Goal: Task Accomplishment & Management: Manage account settings

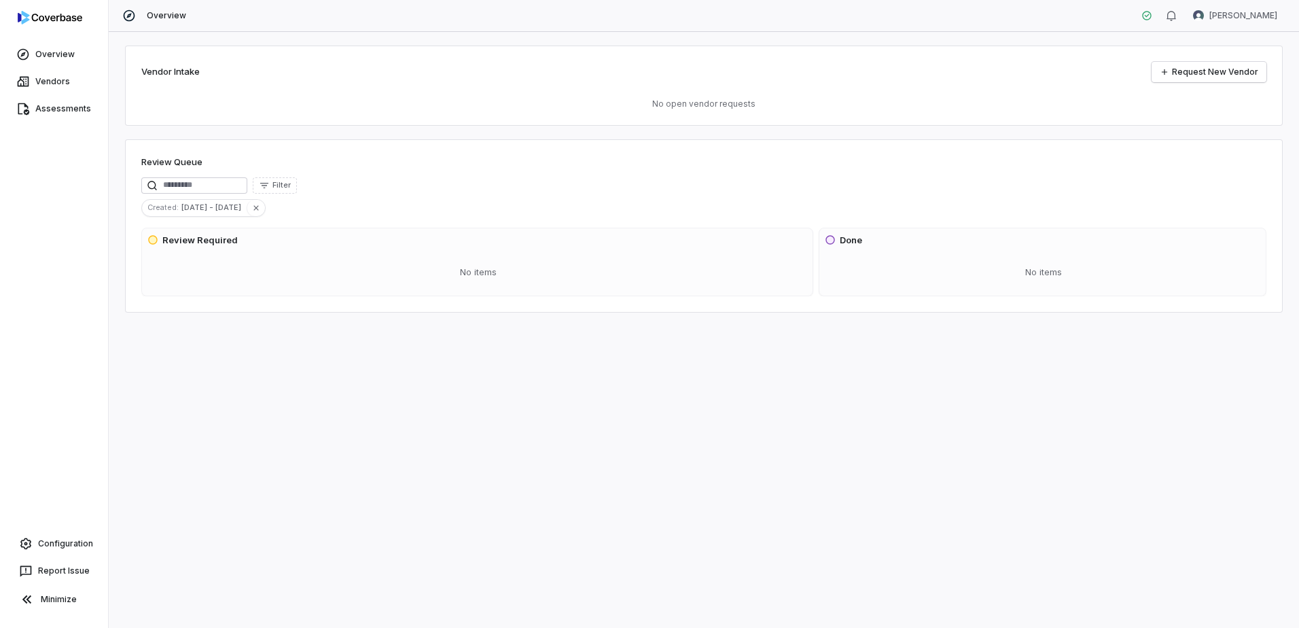
click at [317, 435] on div "Vendor Intake Request New Vendor No open vendor requests Review Queue Filter Cr…" at bounding box center [704, 330] width 1190 height 596
click at [640, 24] on html "Overview Vendors Assessments Configuration Report Issue Minimize Overview [PERS…" at bounding box center [649, 314] width 1299 height 628
click at [640, 49] on div "Account" at bounding box center [1228, 48] width 104 height 22
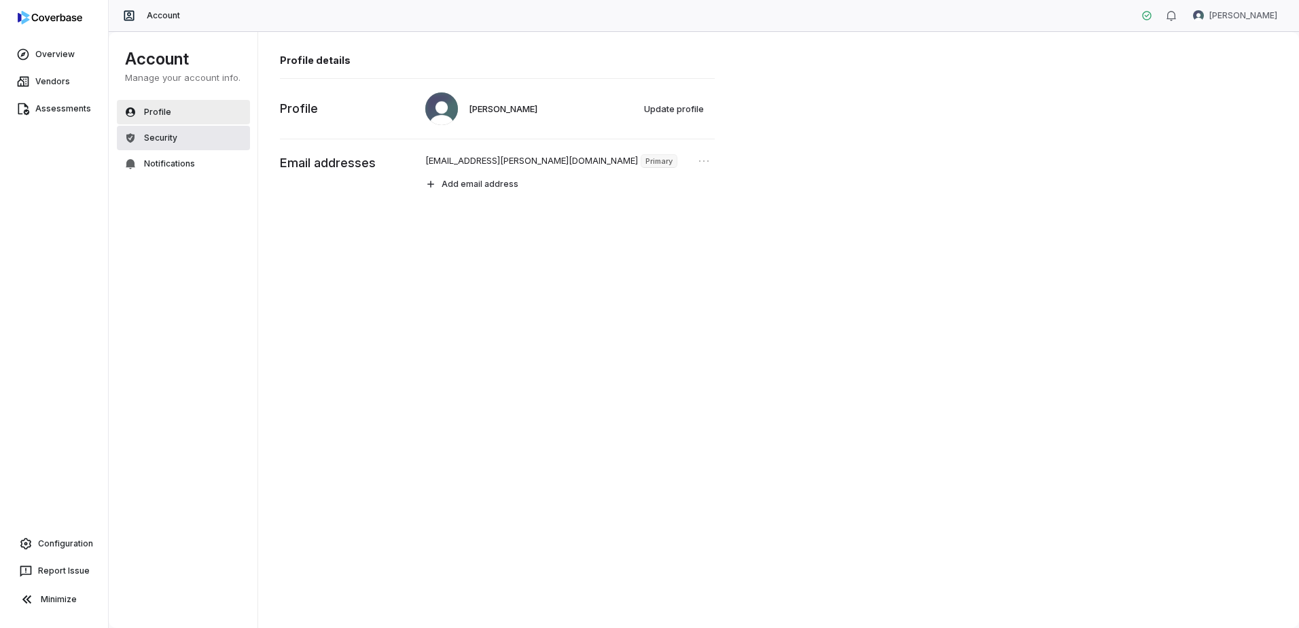
click at [192, 131] on button "Security" at bounding box center [183, 138] width 133 height 24
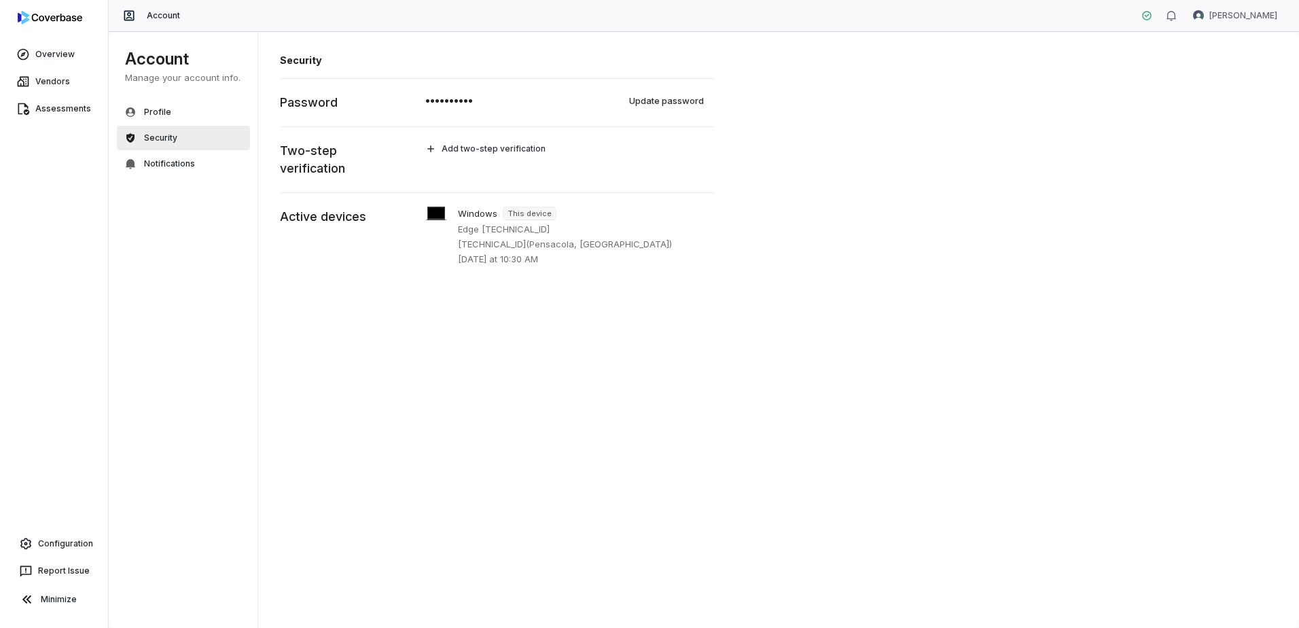
click at [431, 98] on p "••••••••••" at bounding box center [449, 100] width 48 height 16
drag, startPoint x: 444, startPoint y: 98, endPoint x: 451, endPoint y: 98, distance: 7.5
click at [451, 98] on p "••••••••••" at bounding box center [449, 100] width 48 height 16
click at [640, 114] on div "•••••••••• Update password" at bounding box center [566, 103] width 296 height 26
click at [636, 98] on button "Update password" at bounding box center [667, 100] width 90 height 20
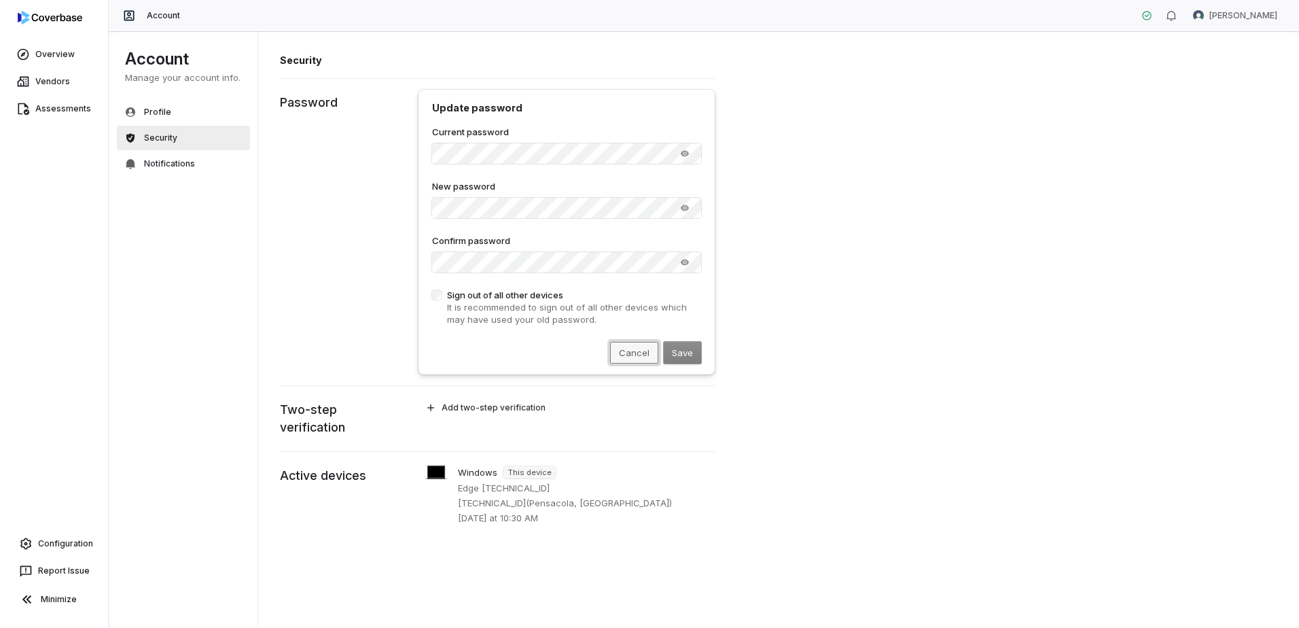
click at [628, 354] on button "Cancel" at bounding box center [634, 353] width 48 height 22
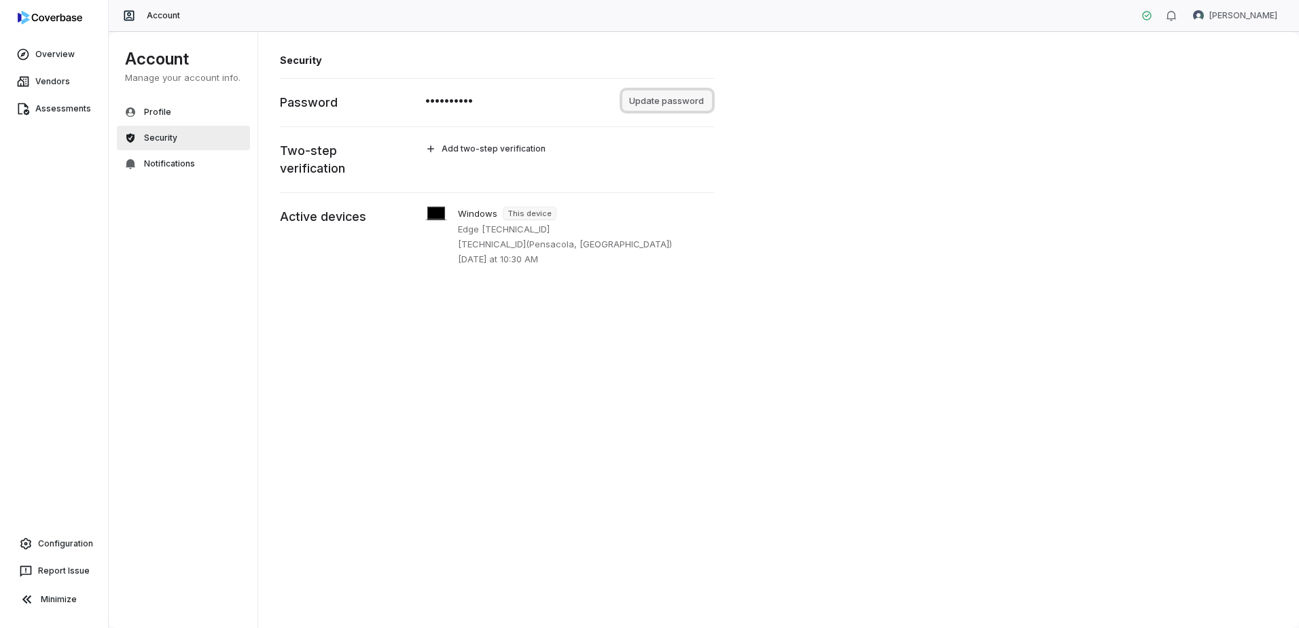
click at [640, 98] on button "Update password" at bounding box center [667, 100] width 90 height 20
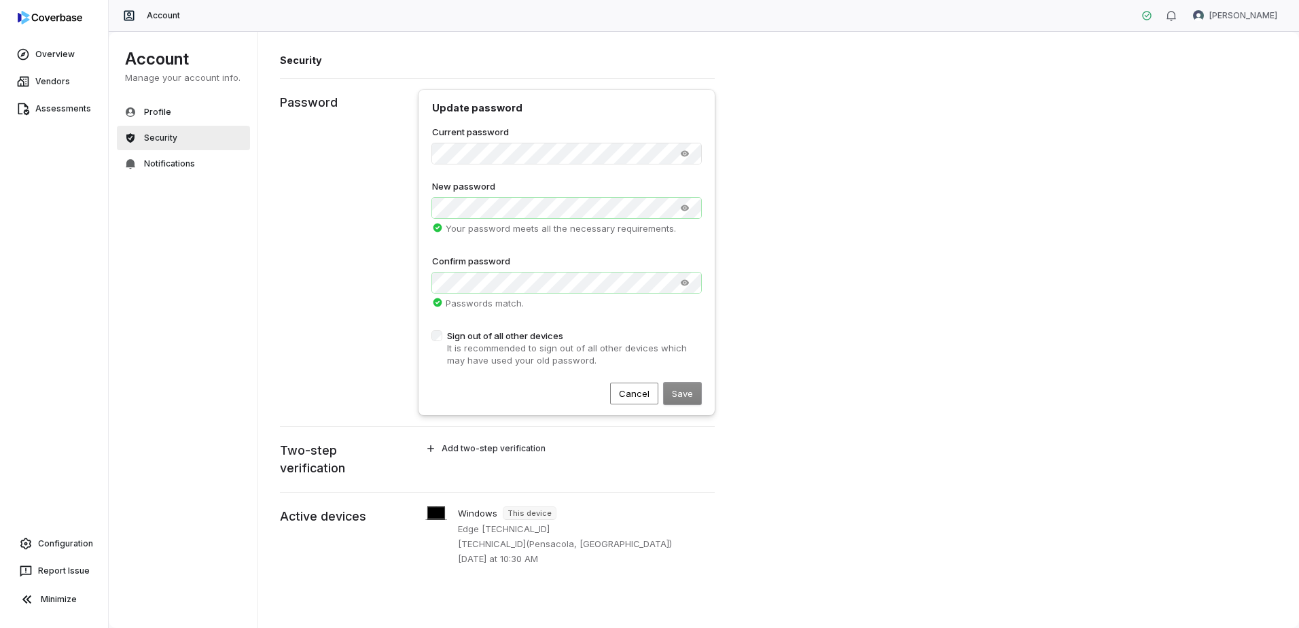
click at [583, 318] on form "**********" at bounding box center [566, 265] width 269 height 278
click at [640, 393] on div "Save Cancel" at bounding box center [566, 393] width 269 height 22
click at [640, 395] on div "Save Cancel" at bounding box center [566, 393] width 269 height 22
click at [547, 384] on div "Save Cancel" at bounding box center [566, 393] width 269 height 22
click at [640, 390] on div "Save Cancel" at bounding box center [566, 393] width 269 height 22
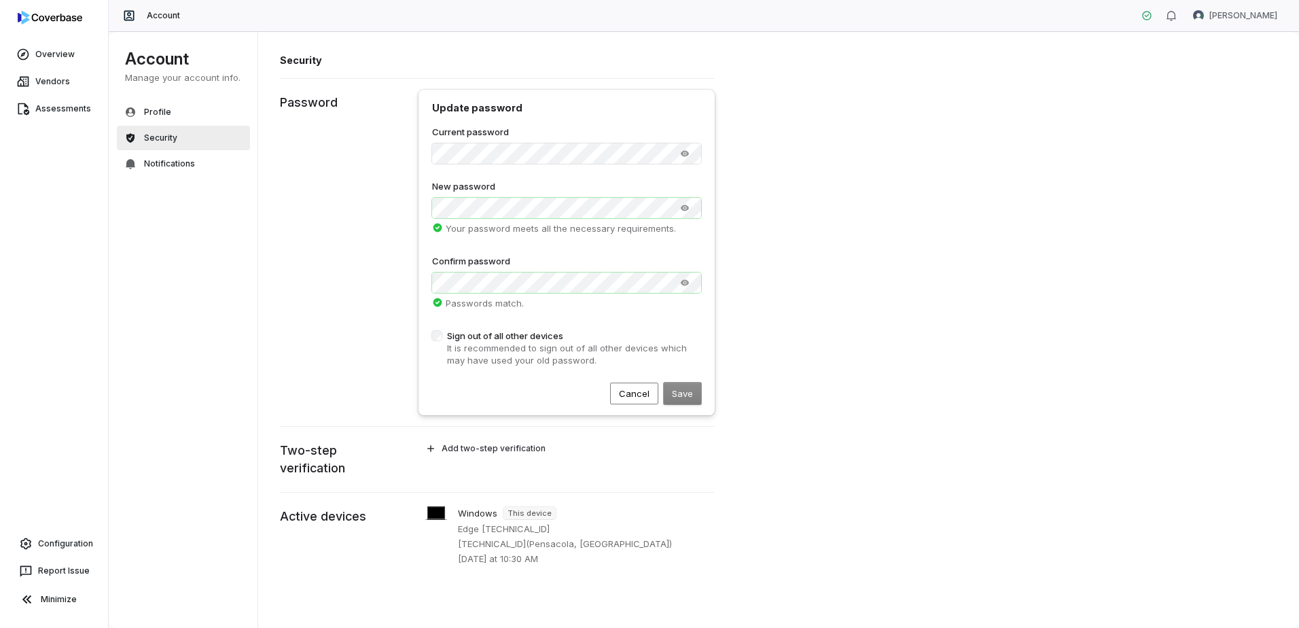
click at [582, 300] on div "Passwords match. Passwords don't match." at bounding box center [566, 303] width 269 height 20
click at [636, 391] on button "Cancel" at bounding box center [634, 393] width 48 height 22
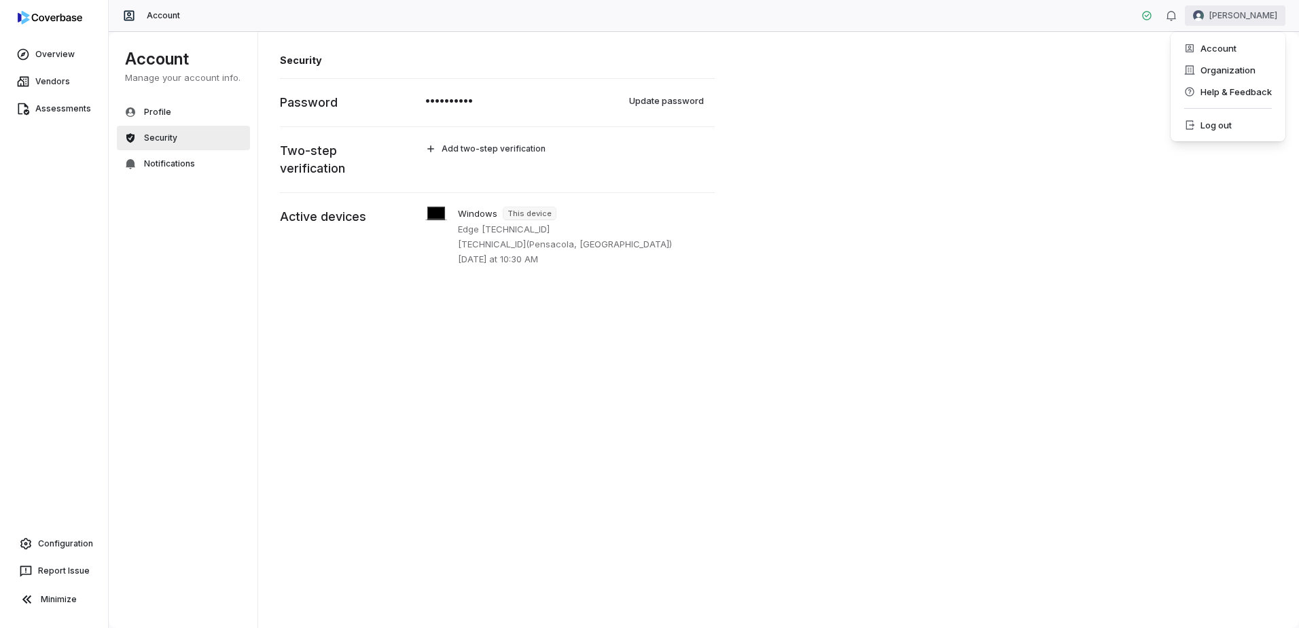
click at [640, 21] on html "Overview Vendors Assessments Configuration Report Issue Minimize Account [PERSO…" at bounding box center [649, 314] width 1299 height 628
click at [640, 126] on div "Log out" at bounding box center [1228, 125] width 104 height 22
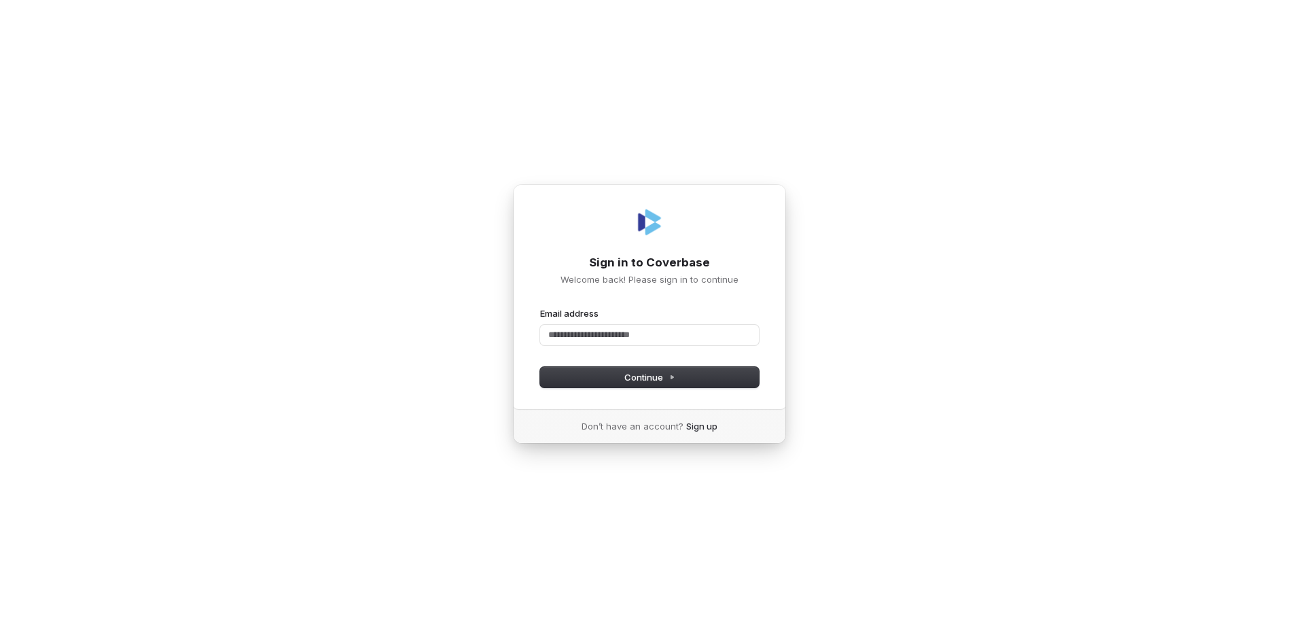
click at [672, 346] on form "Email address Password Continue" at bounding box center [649, 347] width 219 height 80
click at [669, 338] on input "Email address" at bounding box center [649, 335] width 219 height 20
click at [649, 376] on span "Continue" at bounding box center [649, 377] width 51 height 12
type input "**********"
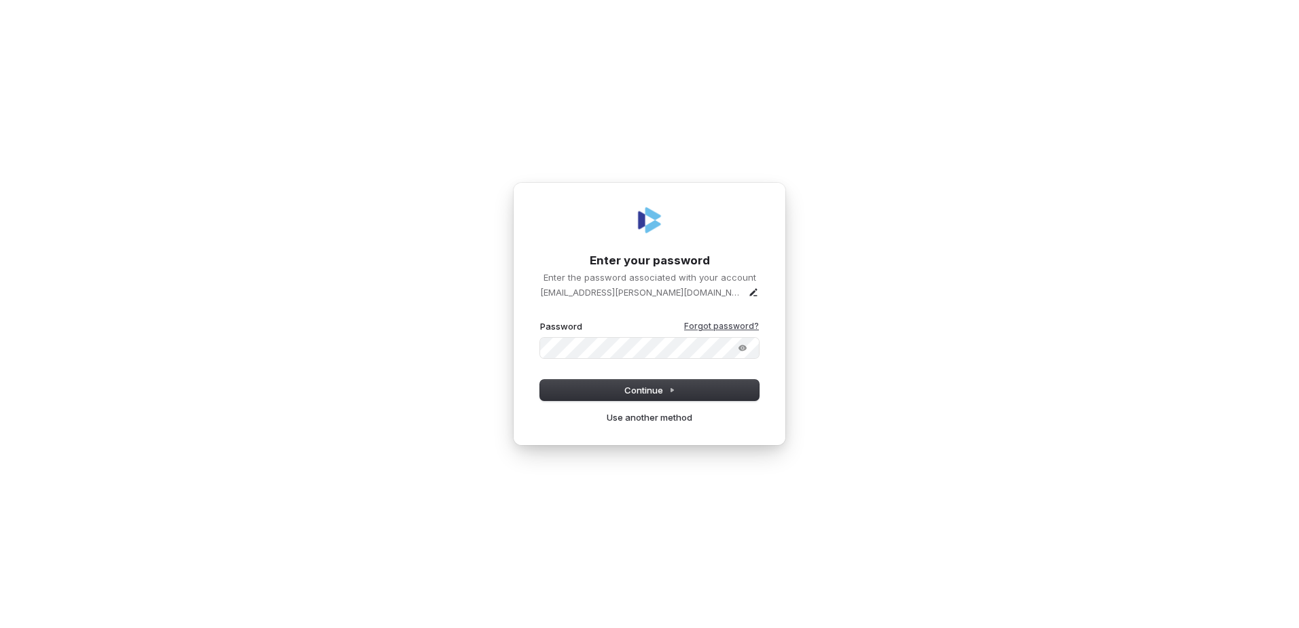
click at [702, 326] on link "Forgot password?" at bounding box center [721, 326] width 75 height 11
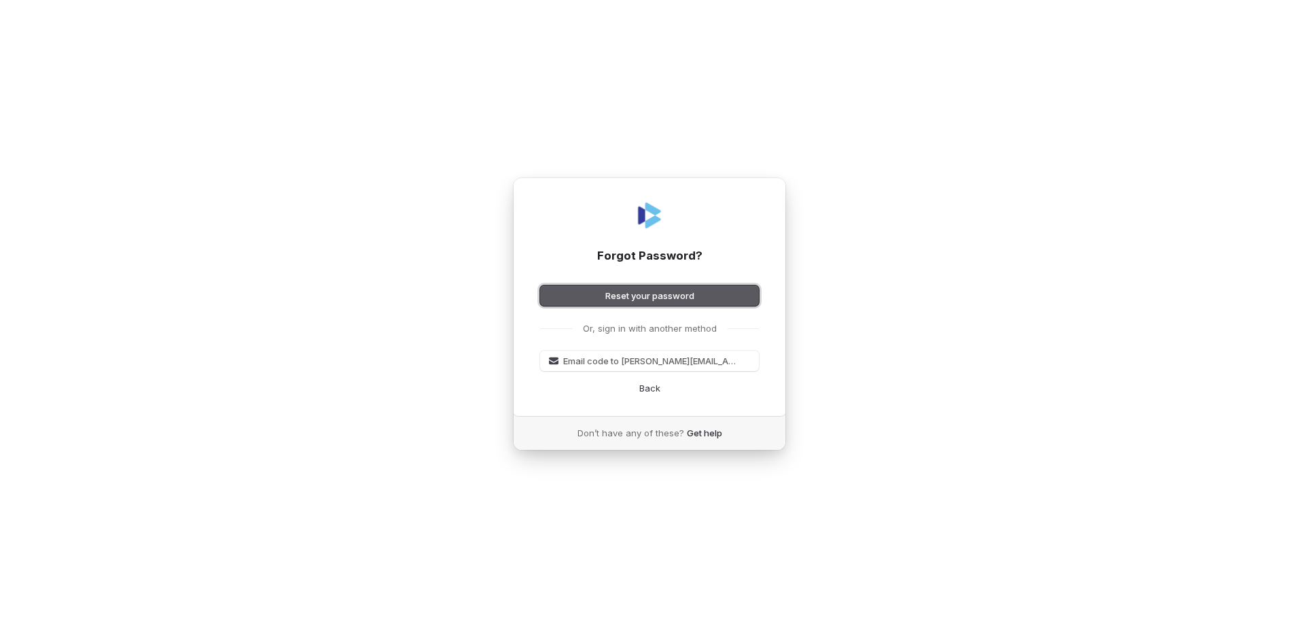
click at [634, 295] on button "Reset your password" at bounding box center [649, 295] width 219 height 20
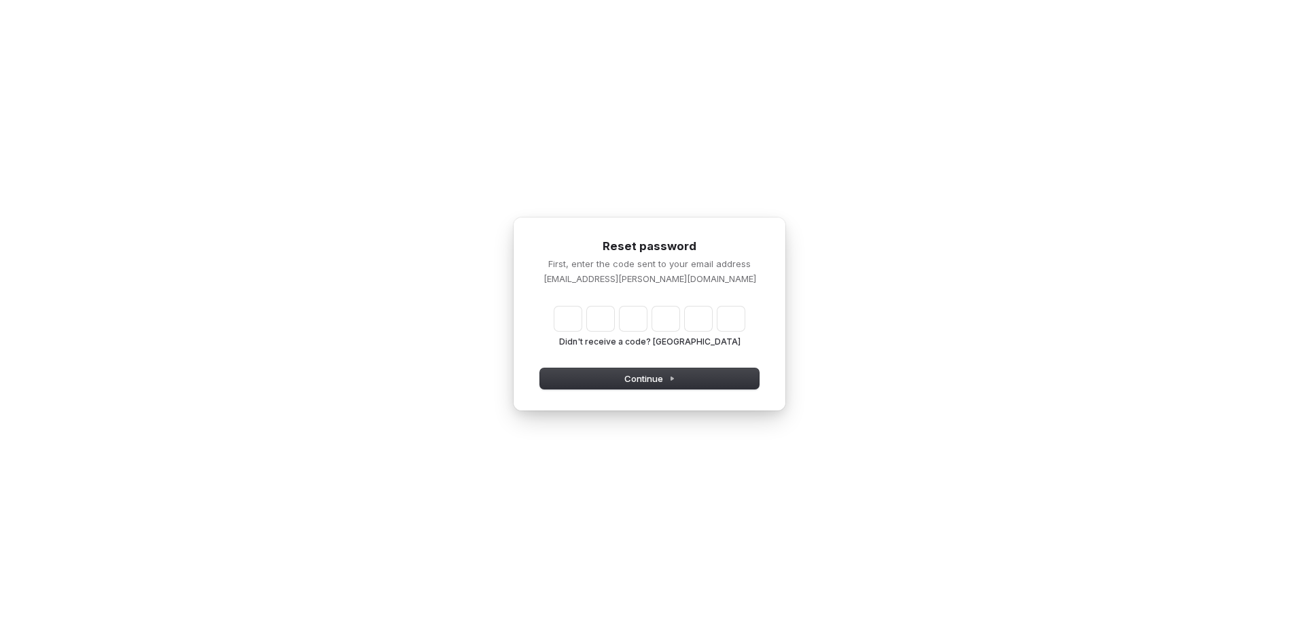
click at [567, 317] on input "Enter verification code" at bounding box center [649, 318] width 190 height 24
type input "******"
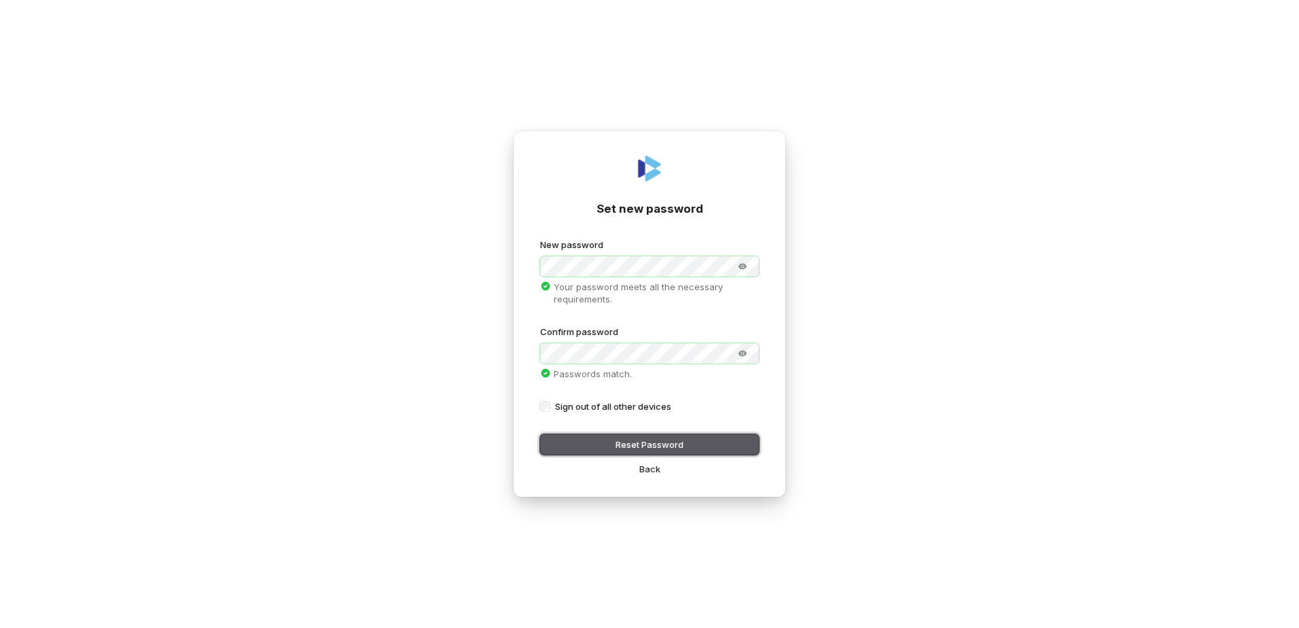
click at [659, 442] on button "Reset Password" at bounding box center [649, 444] width 219 height 20
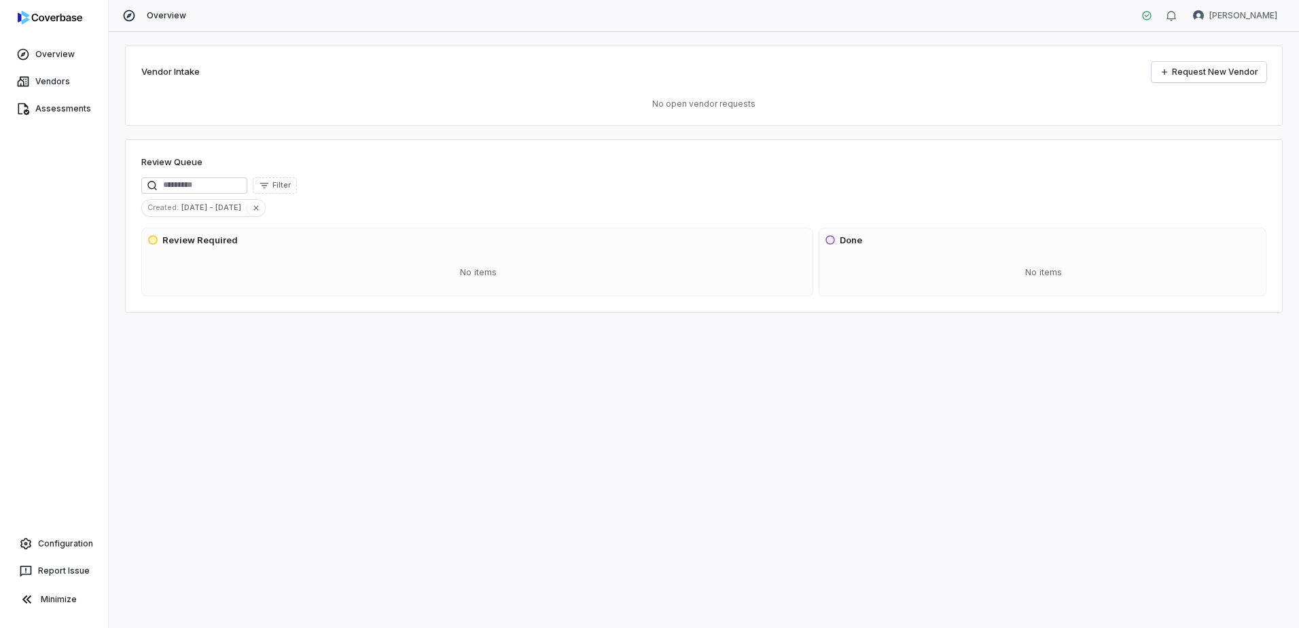
click at [505, 393] on div "Vendor Intake Request New Vendor No open vendor requests Review Queue Filter Cr…" at bounding box center [704, 330] width 1190 height 596
click at [268, 442] on div "Vendor Intake Request New Vendor No open vendor requests Review Queue Filter Cr…" at bounding box center [704, 330] width 1190 height 596
click at [61, 54] on span "Overview" at bounding box center [54, 54] width 39 height 11
click at [55, 81] on span "Vendors" at bounding box center [52, 81] width 35 height 11
